Goal: Feedback & Contribution: Submit feedback/report problem

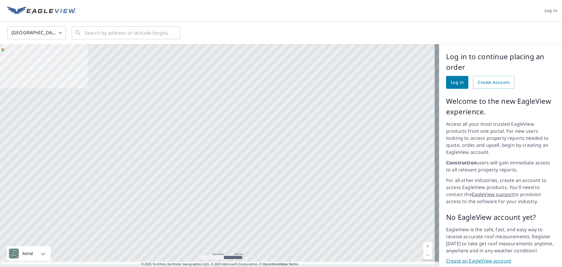
click at [47, 10] on img at bounding box center [41, 10] width 69 height 9
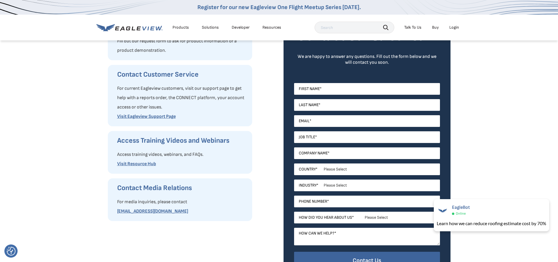
scroll to position [88, 0]
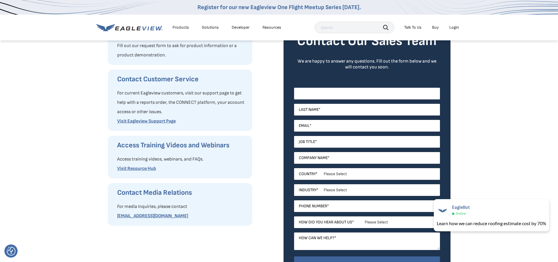
click at [342, 96] on input "First Name *" at bounding box center [367, 94] width 146 height 12
type input "Hunter"
type input "[DEMOGRAPHIC_DATA]"
click at [349, 126] on input "Email *" at bounding box center [367, 126] width 146 height 12
type input "[EMAIL_ADDRESS][DOMAIN_NAME]"
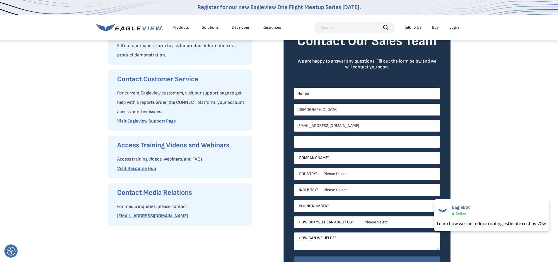
click at [350, 146] on input "Job Title *" at bounding box center [367, 142] width 146 height 12
type input "Owner"
type input "Temple Roofing and Exteriors"
click at [344, 174] on select "Please Select United States Canada Australia India United Kingdom Other Aruba C…" at bounding box center [367, 174] width 146 height 12
select select "[GEOGRAPHIC_DATA]"
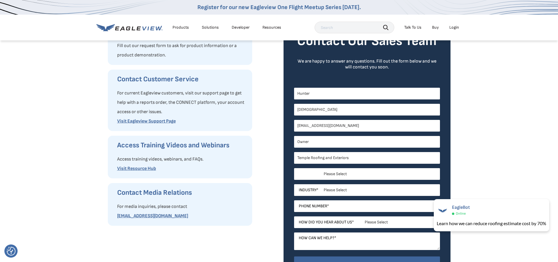
click at [294, 168] on select "Please Select United States Canada Australia India United Kingdom Other Aruba C…" at bounding box center [367, 174] width 146 height 12
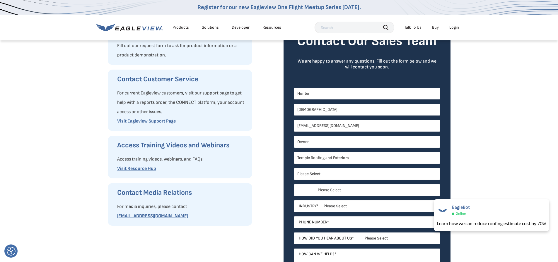
click at [342, 192] on select "Please Select Alabama Alaska Alberta Arizona Arkansas British Columbia Californ…" at bounding box center [367, 190] width 146 height 12
select select "Arkansas"
click at [294, 184] on select "Please Select Alabama Alaska Alberta Arizona Arkansas British Columbia Californ…" at bounding box center [367, 190] width 146 height 12
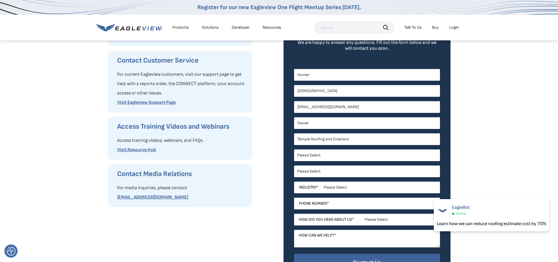
scroll to position [117, 0]
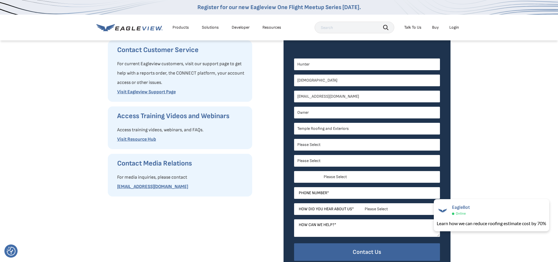
click at [354, 175] on select "Please Select Architects & Engineering Construction Electric/Gas Utilities Gove…" at bounding box center [367, 177] width 146 height 12
select select "Construction"
click at [294, 171] on select "Please Select Architects & Engineering Construction Electric/Gas Utilities Gove…" at bounding box center [367, 177] width 146 height 12
click at [341, 192] on input "Phone Number *" at bounding box center [367, 193] width 146 height 12
type input "(601)248-7418"
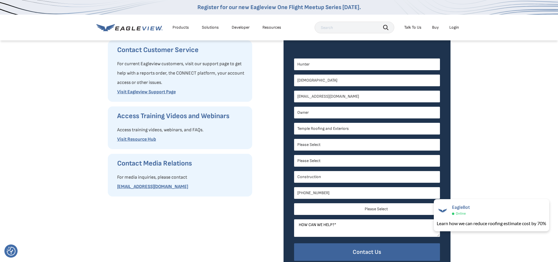
click at [370, 207] on select "Please Select Search Engine Social Media Word of Mouth Podcast Online Advertise…" at bounding box center [367, 209] width 146 height 12
select select "Other"
click at [294, 203] on select "Please Select Search Engine Social Media Word of Mouth Podcast Online Advertise…" at bounding box center [367, 209] width 146 height 12
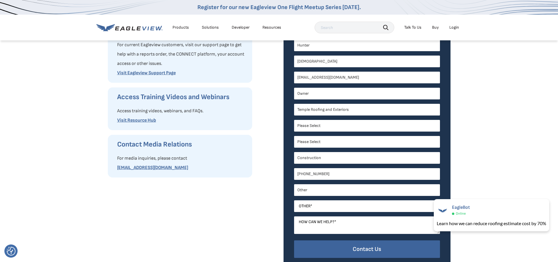
scroll to position [146, 0]
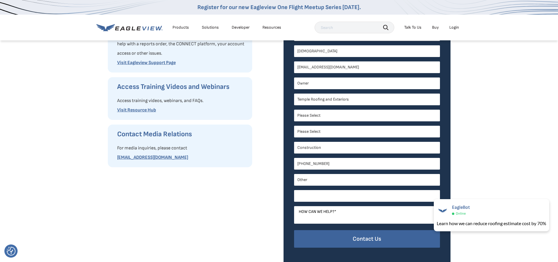
click at [332, 197] on input "Other *" at bounding box center [367, 196] width 146 height 12
type input "I've used eagle view in the past."
click at [360, 212] on textarea "How can we help? *" at bounding box center [367, 215] width 146 height 18
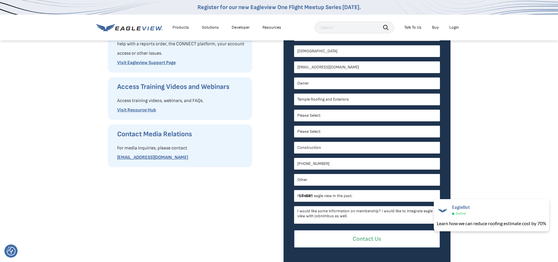
type textarea "I would like some information on membership? I would like to integrate eagle vi…"
click at [367, 236] on input "Contact Us" at bounding box center [367, 239] width 146 height 18
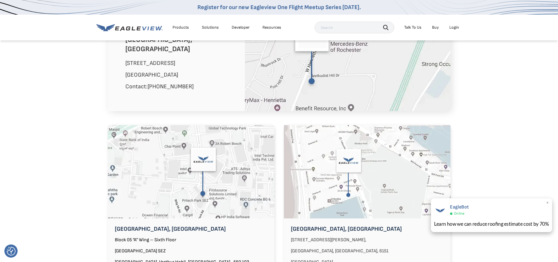
scroll to position [380, 0]
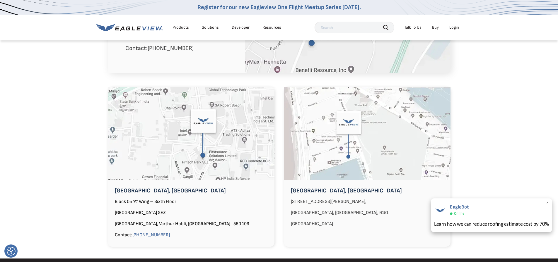
click at [480, 217] on div "EagleBot Online Learn how we can reduce roofing estimate cost by 70% ×" at bounding box center [491, 215] width 121 height 34
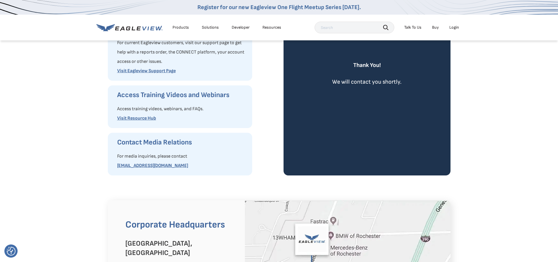
scroll to position [0, 0]
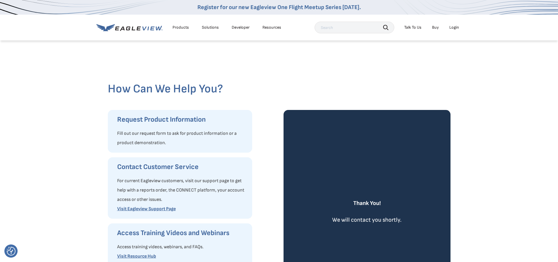
click at [210, 26] on div "Solutions" at bounding box center [210, 27] width 17 height 5
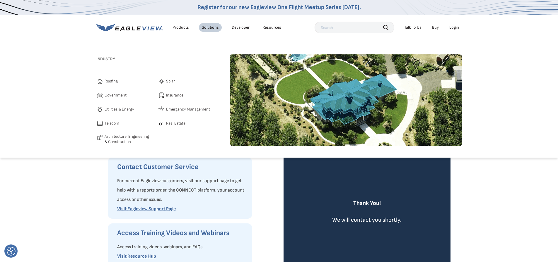
click at [116, 81] on span "Roofing" at bounding box center [110, 81] width 13 height 7
